Goal: Information Seeking & Learning: Learn about a topic

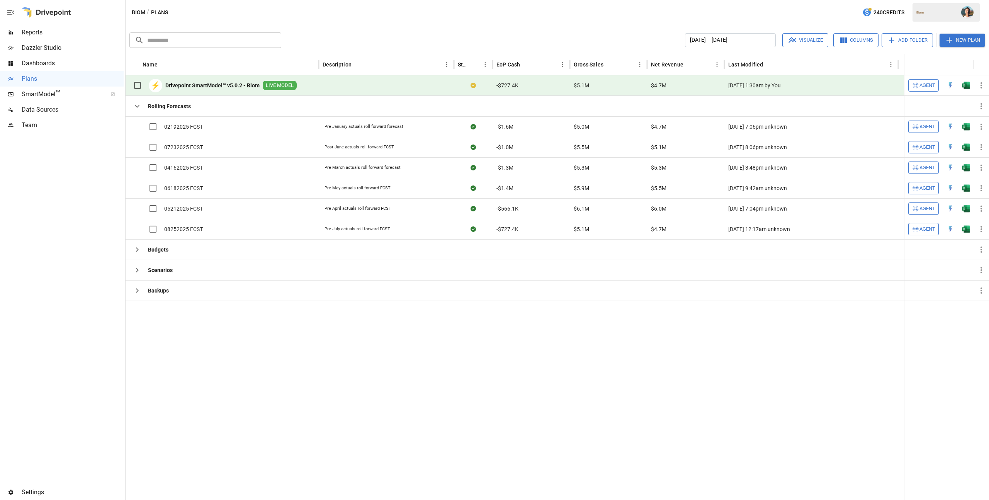
click at [56, 30] on span "Reports" at bounding box center [73, 32] width 102 height 9
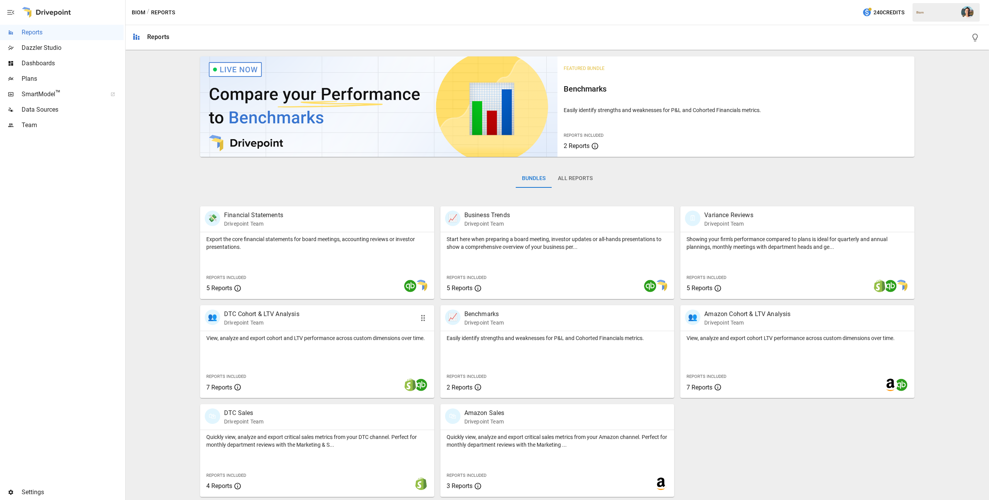
click at [354, 353] on div "View, analyze and export cohort and LTV performance across custom dimensions ov…" at bounding box center [317, 364] width 234 height 67
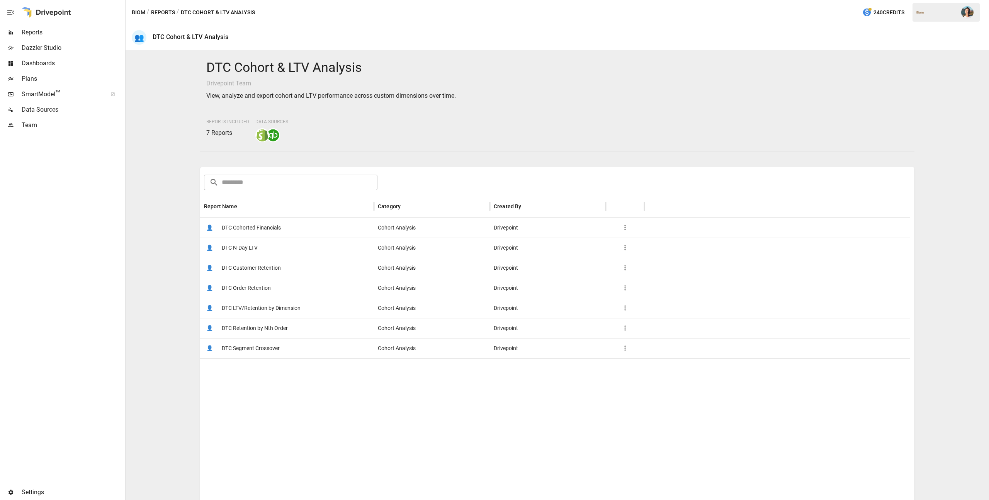
click at [267, 268] on span "DTC Customer Retention" at bounding box center [251, 268] width 59 height 20
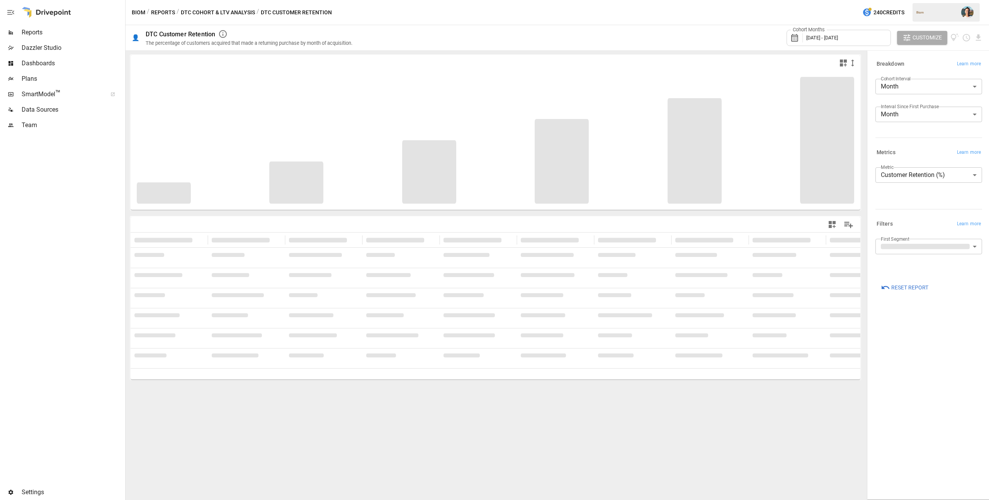
click at [800, 37] on icon at bounding box center [796, 37] width 13 height 9
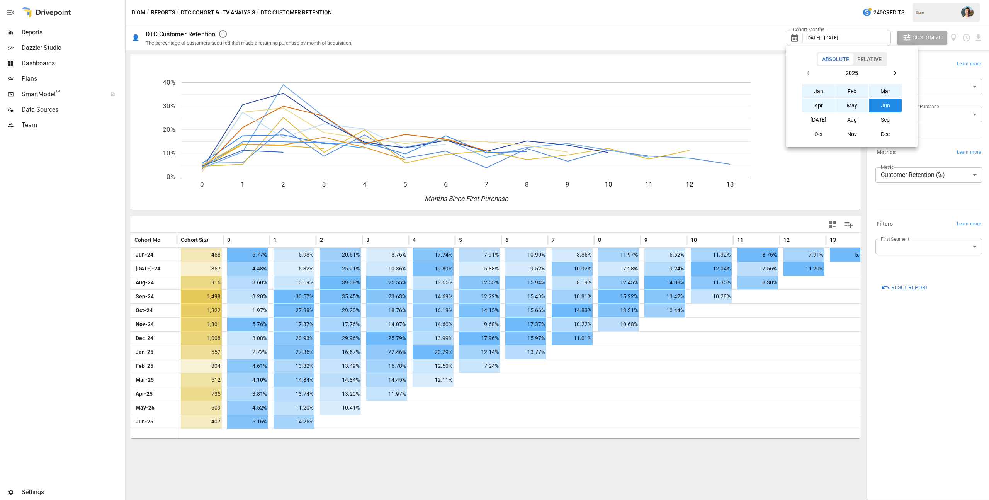
click at [826, 120] on button "[DATE]" at bounding box center [818, 120] width 33 height 14
click at [811, 70] on button "button" at bounding box center [809, 73] width 14 height 14
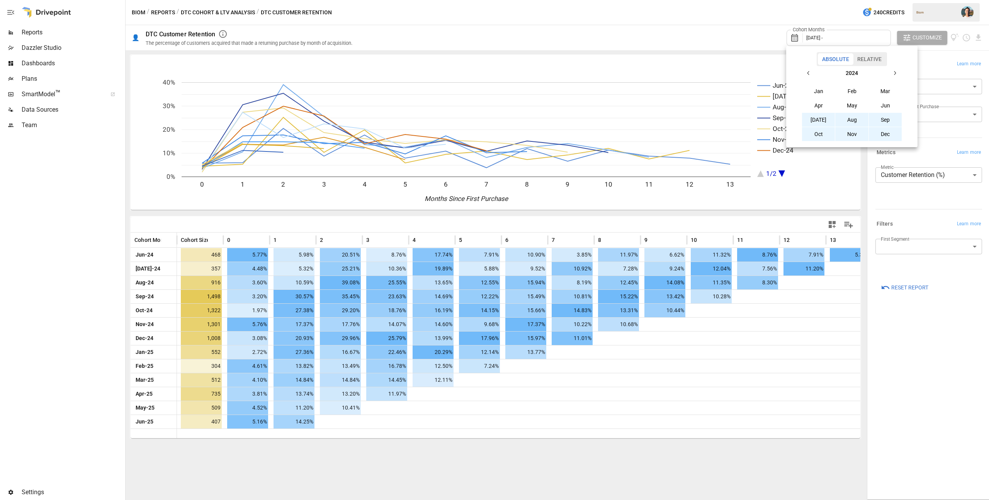
click at [823, 119] on button "[DATE]" at bounding box center [818, 120] width 33 height 14
click at [701, 26] on div at bounding box center [494, 250] width 989 height 500
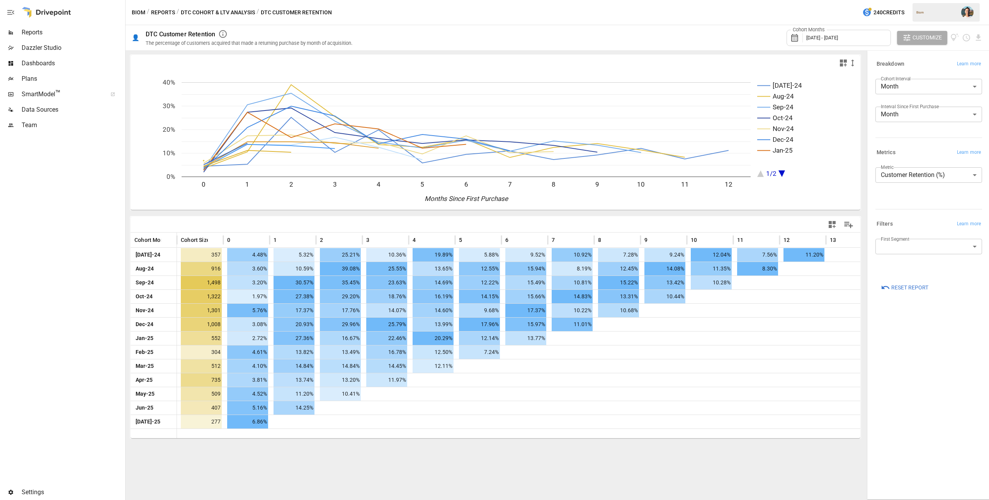
click at [901, 0] on body "Reports Dazzler Studio Dashboards Plans SmartModel ™ Data Sources Team Settings…" at bounding box center [494, 0] width 989 height 0
click at [908, 286] on span "NonSubscription" at bounding box center [937, 283] width 78 height 9
type input "**********"
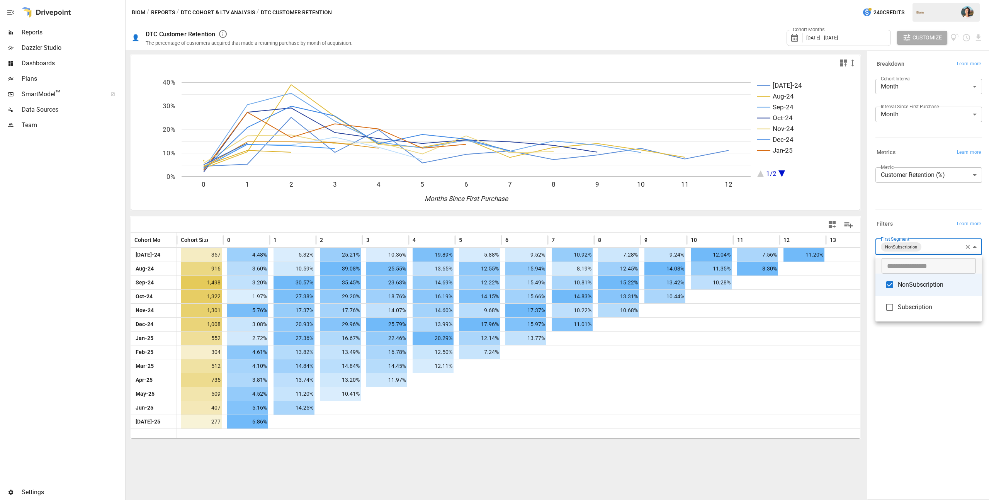
click at [908, 361] on div at bounding box center [494, 250] width 989 height 500
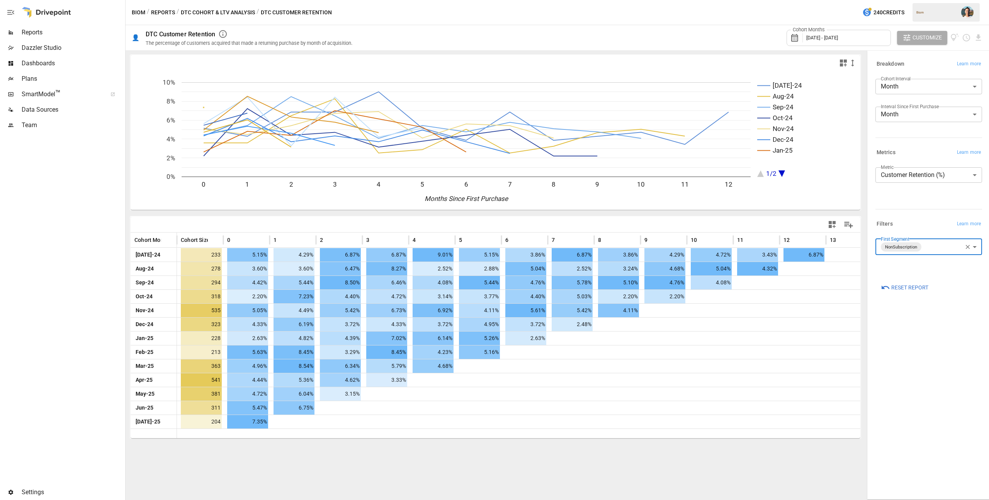
click at [963, 247] on button "button" at bounding box center [968, 247] width 10 height 10
click at [936, 0] on body "Reports Dazzler Studio Dashboards Plans SmartModel ™ Data Sources Team Settings…" at bounding box center [494, 0] width 989 height 0
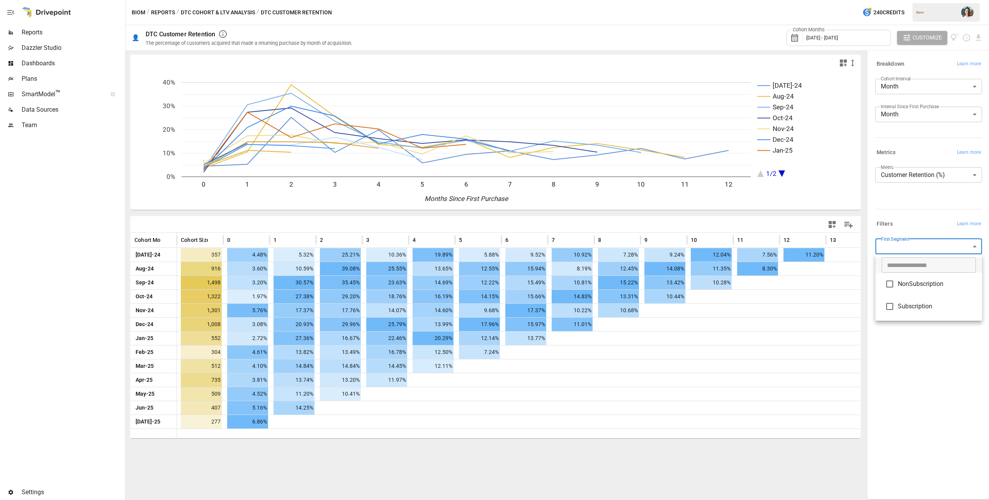
click at [930, 302] on span "Subscription" at bounding box center [937, 306] width 78 height 9
type input "**********"
click at [931, 347] on div at bounding box center [494, 250] width 989 height 500
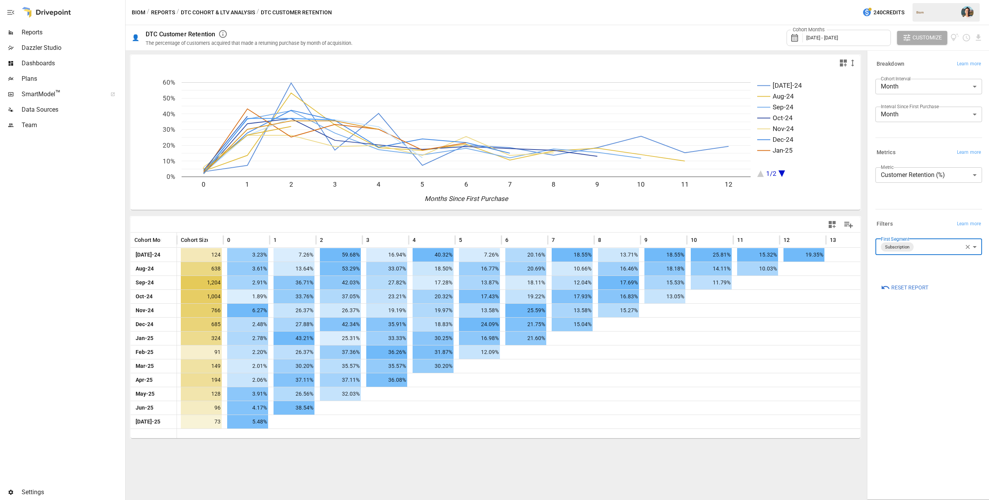
click at [161, 10] on button "Reports" at bounding box center [163, 13] width 24 height 10
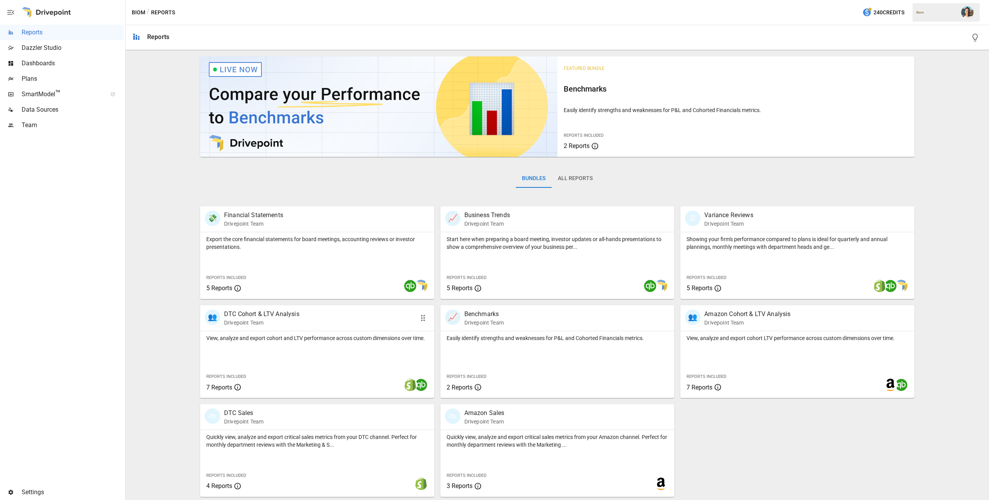
click at [342, 351] on div "View, analyze and export cohort and LTV performance across custom dimensions ov…" at bounding box center [317, 364] width 234 height 67
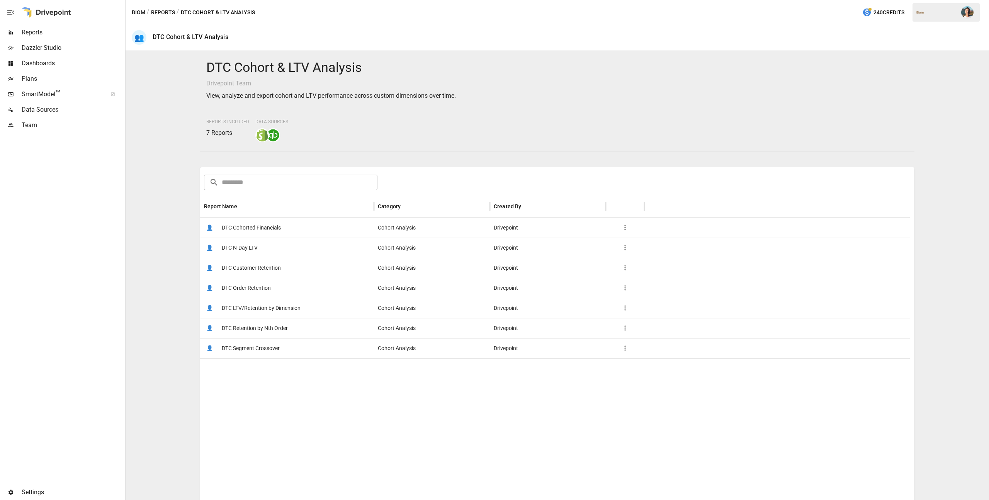
click at [269, 233] on span "DTC Cohorted Financials" at bounding box center [251, 228] width 59 height 20
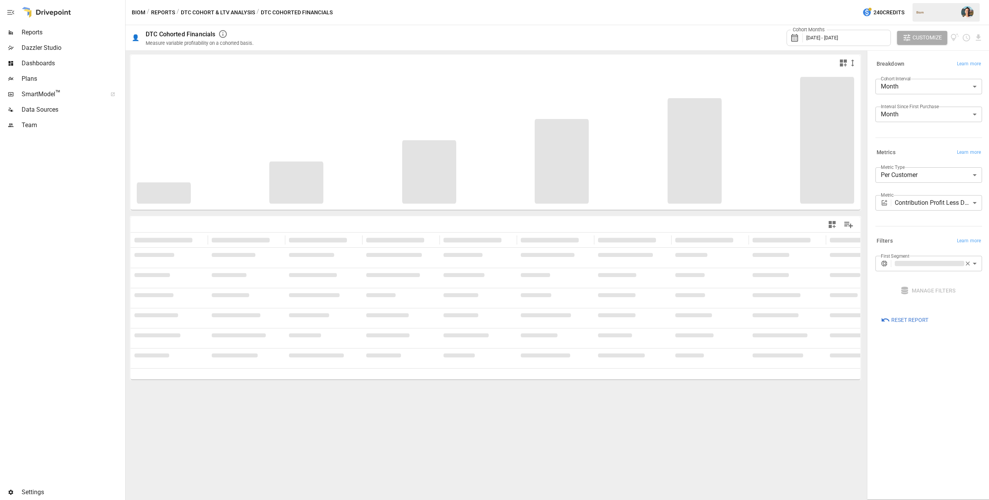
click at [861, 45] on div "Cohort Months [DATE] - [DATE]" at bounding box center [839, 38] width 104 height 16
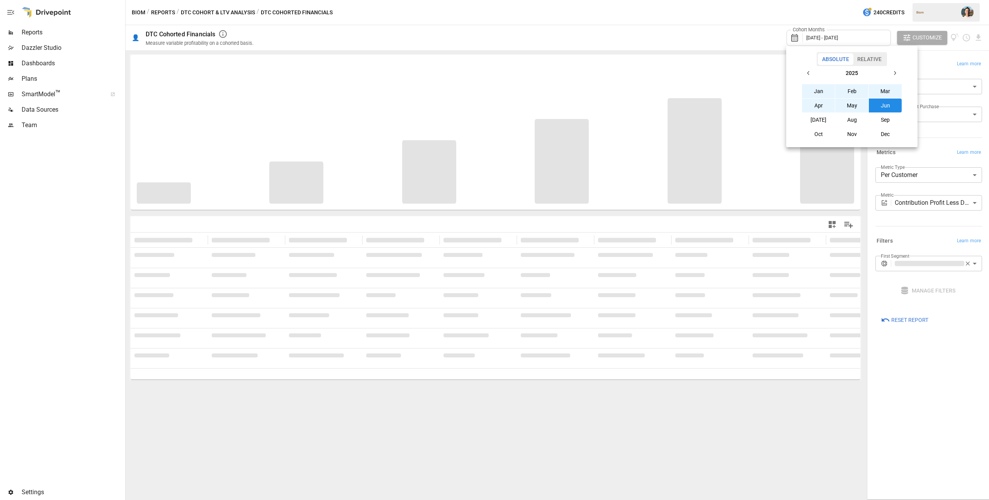
click at [817, 120] on button "[DATE]" at bounding box center [818, 120] width 33 height 14
click at [810, 71] on icon "button" at bounding box center [809, 73] width 6 height 6
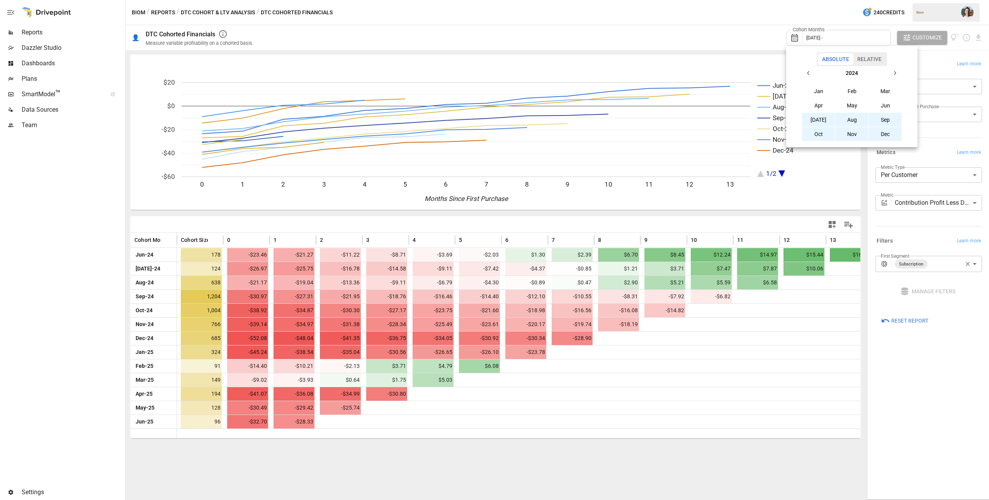
click at [826, 123] on button "[DATE]" at bounding box center [818, 120] width 33 height 14
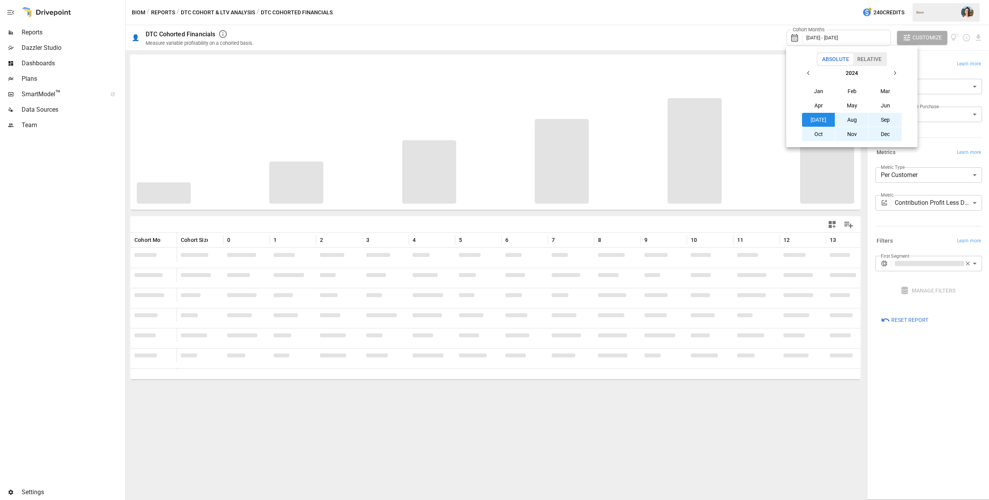
click at [735, 31] on div at bounding box center [494, 250] width 989 height 500
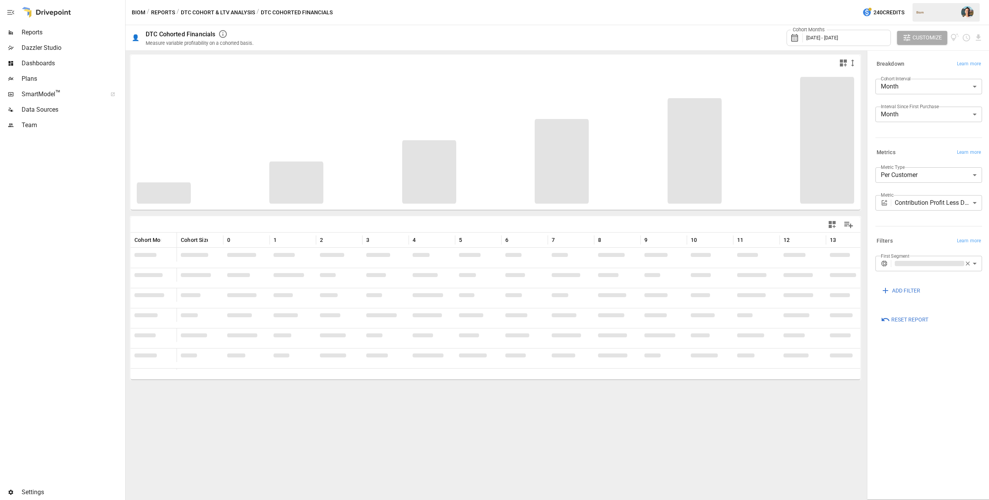
click at [946, 0] on body "Reports Dazzler Studio Dashboards Plans SmartModel ™ Data Sources Team Settings…" at bounding box center [494, 0] width 989 height 0
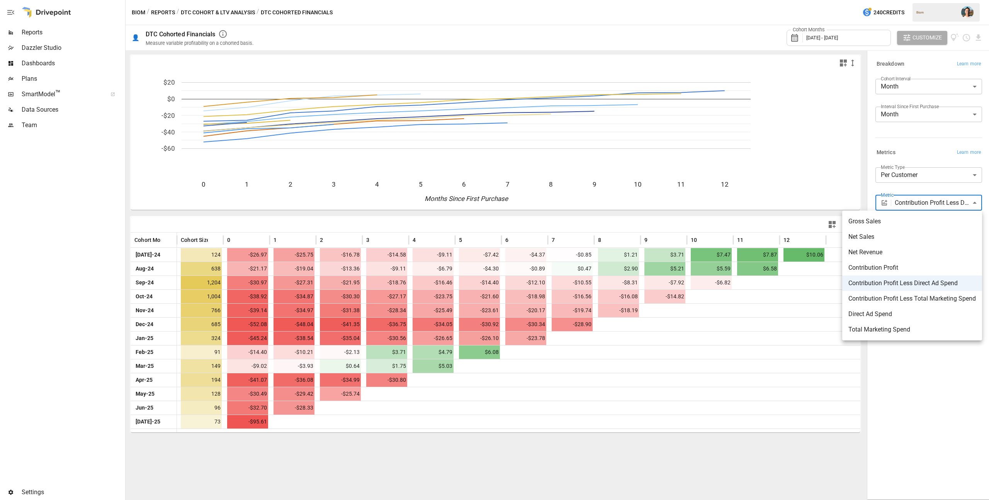
click at [938, 231] on li "Net Sales" at bounding box center [913, 236] width 140 height 15
type input "*********"
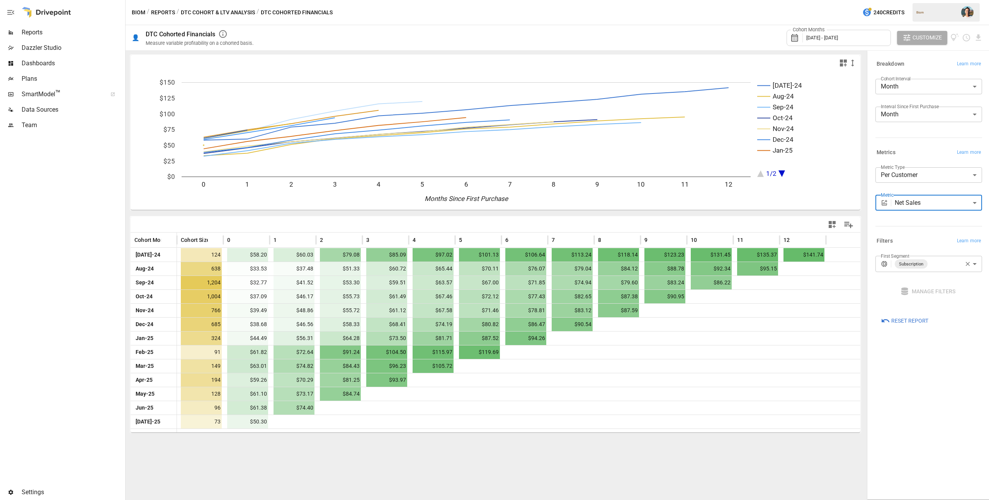
click at [966, 262] on icon "button" at bounding box center [968, 264] width 7 height 7
click at [936, 0] on body "Reports Dazzler Studio Dashboards Plans SmartModel ™ Data Sources Team Settings…" at bounding box center [494, 0] width 989 height 0
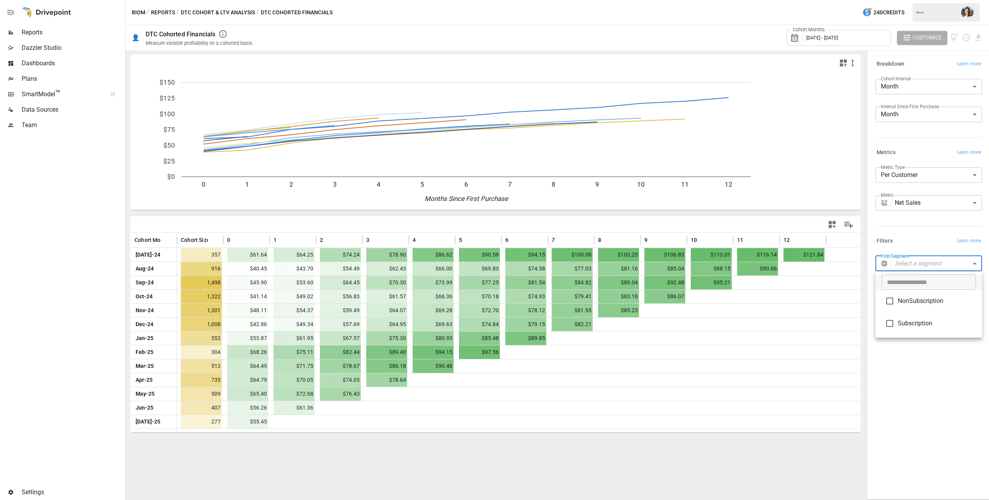
click at [926, 296] on span "NonSubscription" at bounding box center [937, 300] width 78 height 9
type input "**********"
click at [937, 396] on div at bounding box center [494, 250] width 989 height 500
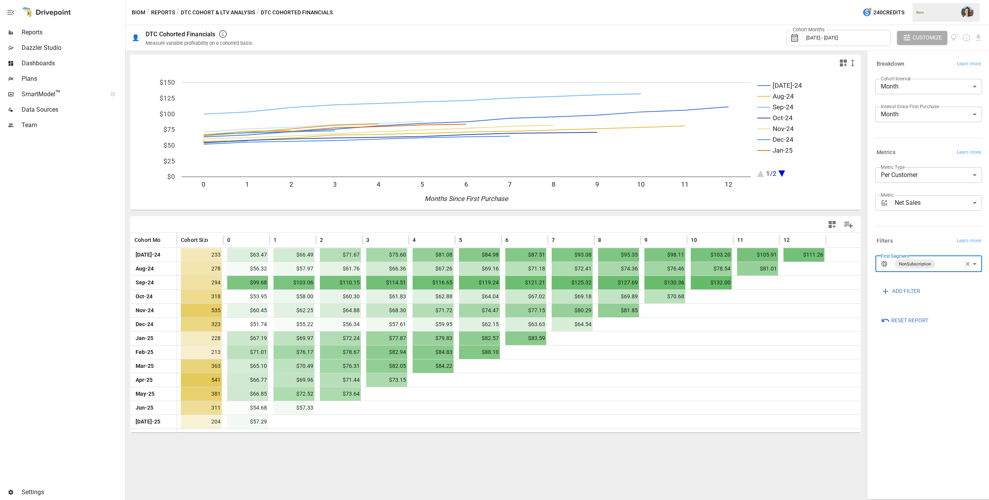
click at [966, 265] on icon "button" at bounding box center [968, 264] width 7 height 7
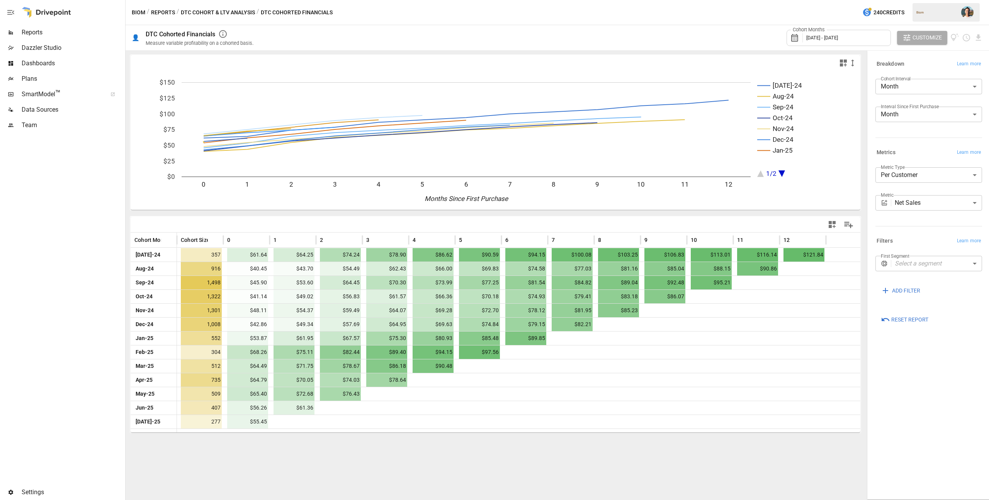
click at [940, 0] on body "Reports Dazzler Studio Dashboards Plans SmartModel ™ Data Sources Team Settings…" at bounding box center [494, 0] width 989 height 0
click at [917, 322] on span "Subscription" at bounding box center [937, 323] width 78 height 9
type input "**********"
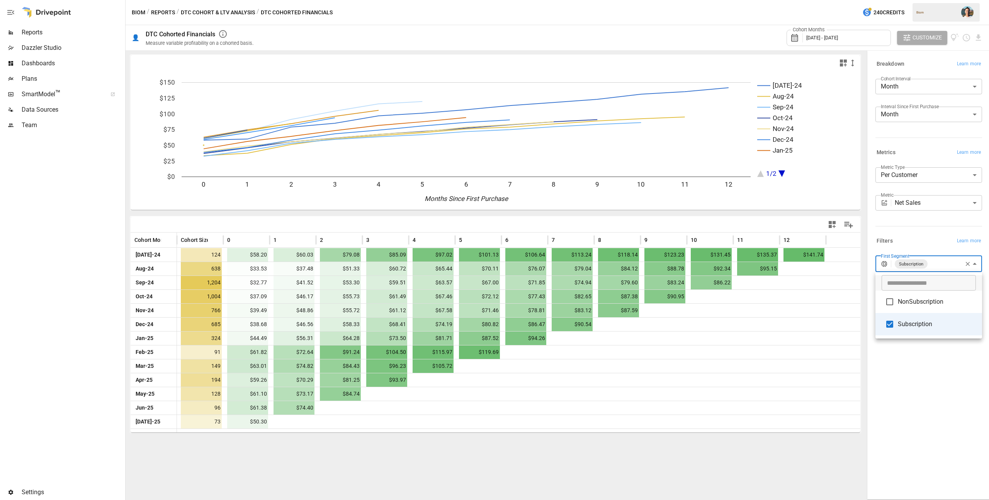
click at [912, 373] on div at bounding box center [494, 250] width 989 height 500
click at [966, 263] on icon "button" at bounding box center [968, 264] width 7 height 7
click at [923, 0] on body "Reports Dazzler Studio Dashboards Plans SmartModel ™ Data Sources Team Settings…" at bounding box center [494, 0] width 989 height 0
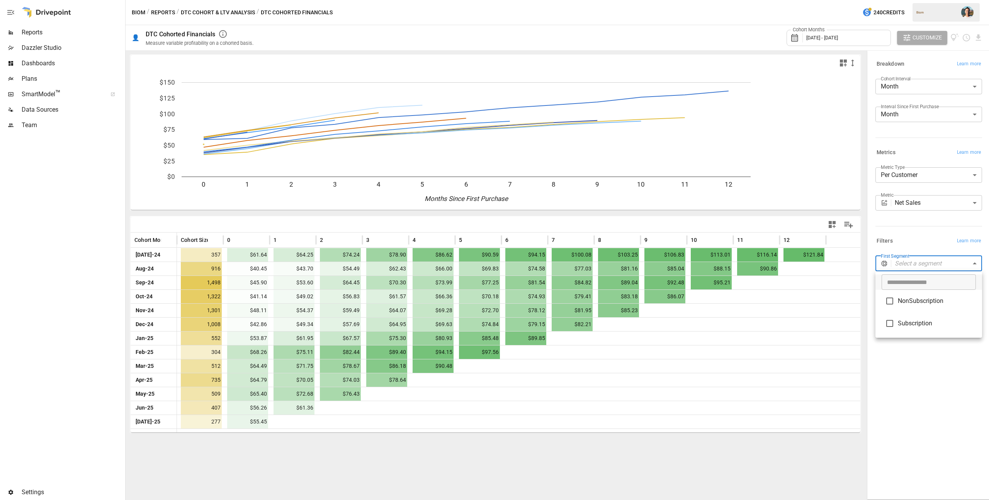
click at [914, 299] on span "NonSubscription" at bounding box center [937, 300] width 78 height 9
type input "**********"
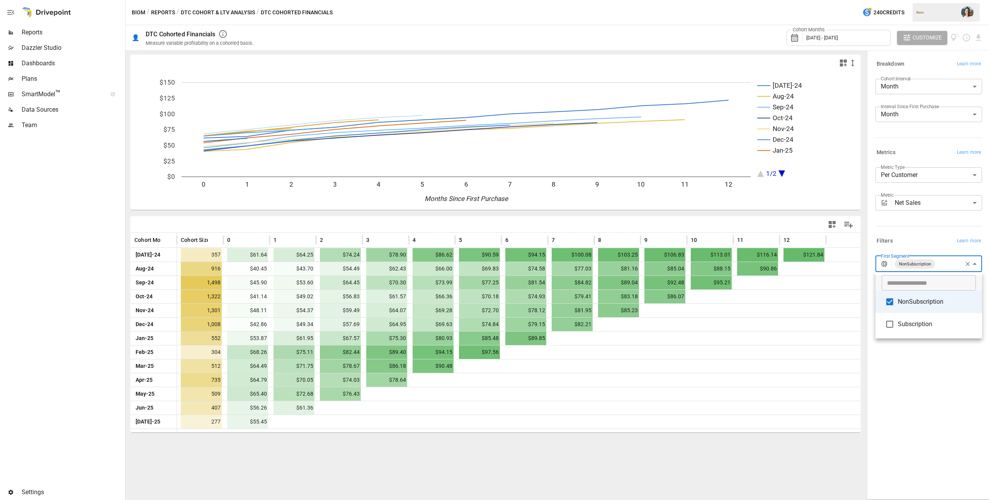
click at [927, 388] on div at bounding box center [494, 250] width 989 height 500
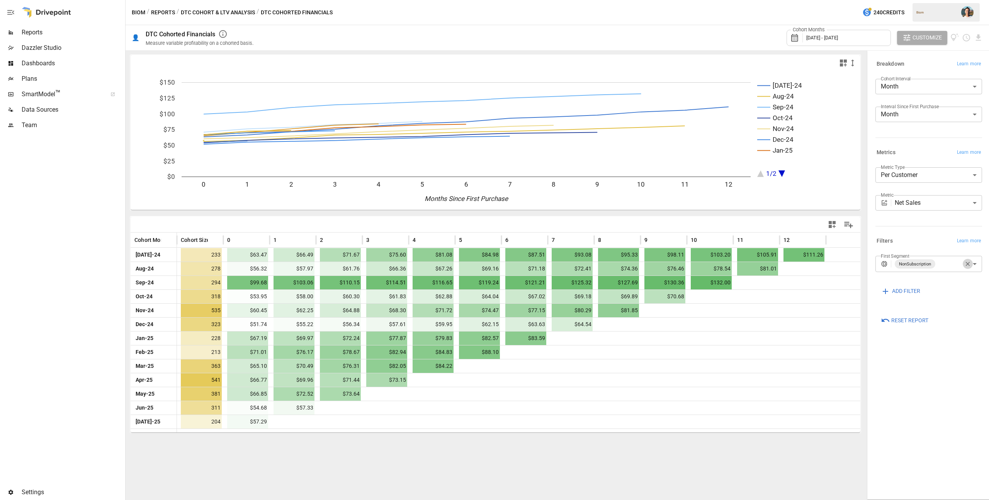
click at [967, 264] on icon "button" at bounding box center [968, 264] width 7 height 7
